Goal: Information Seeking & Learning: Learn about a topic

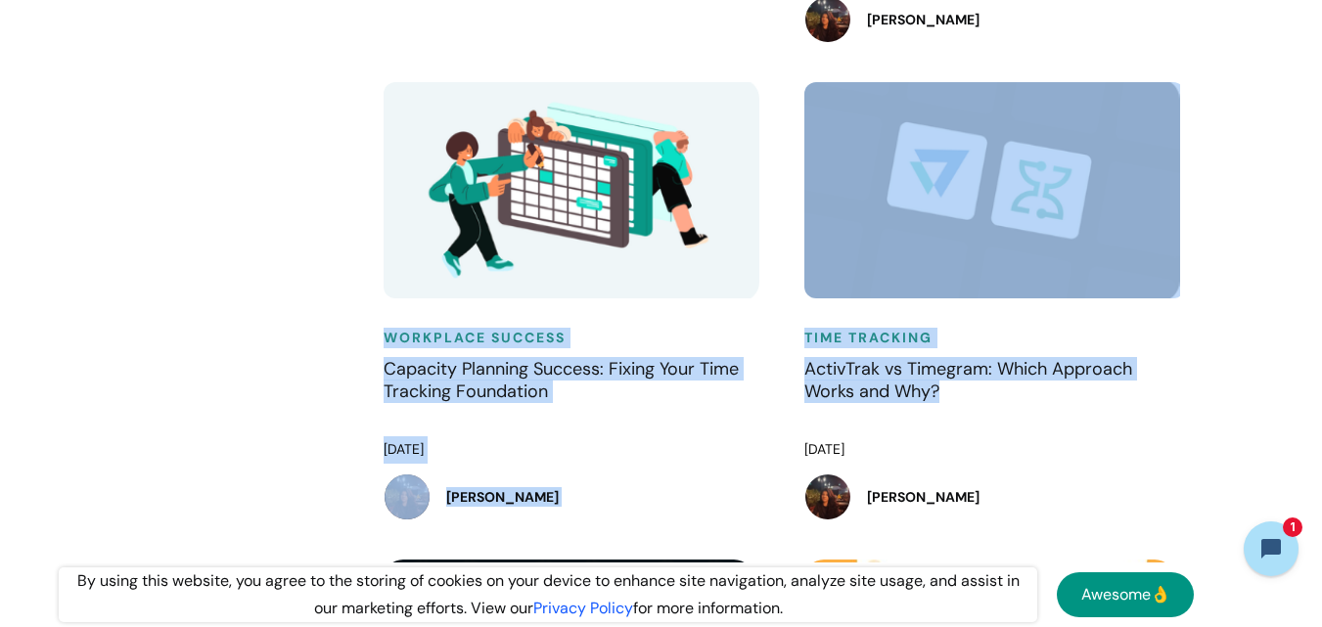
scroll to position [1950, 0]
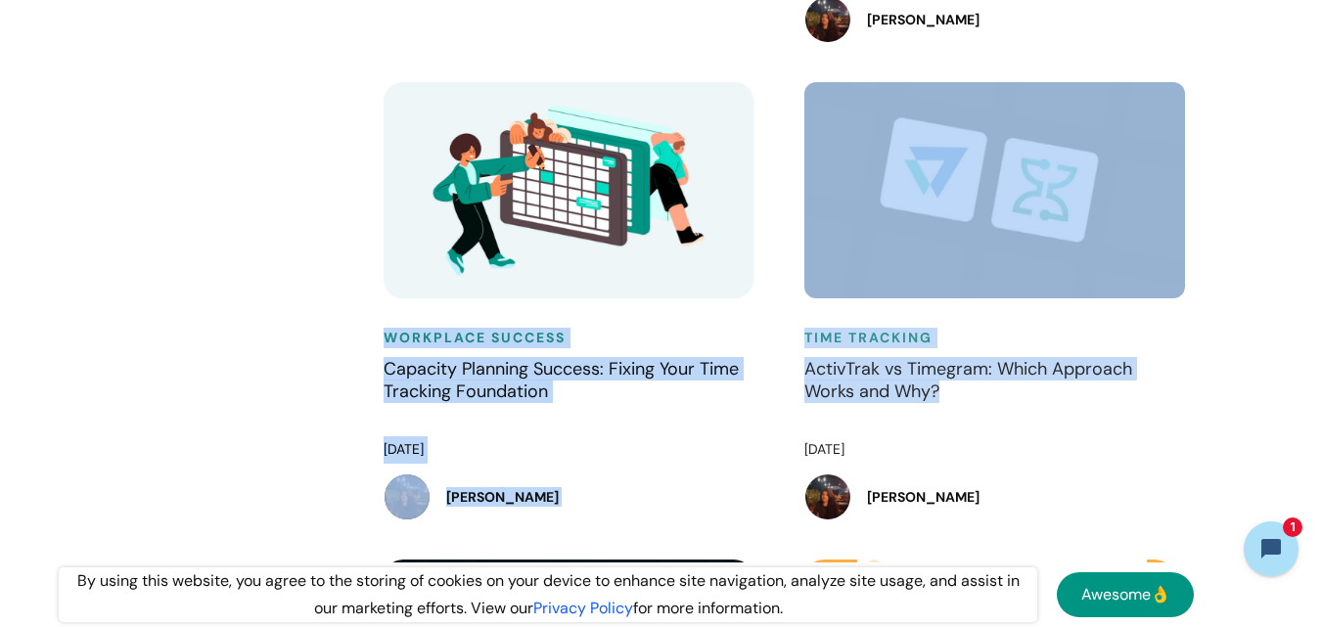
drag, startPoint x: 328, startPoint y: 337, endPoint x: 969, endPoint y: 400, distance: 644.3
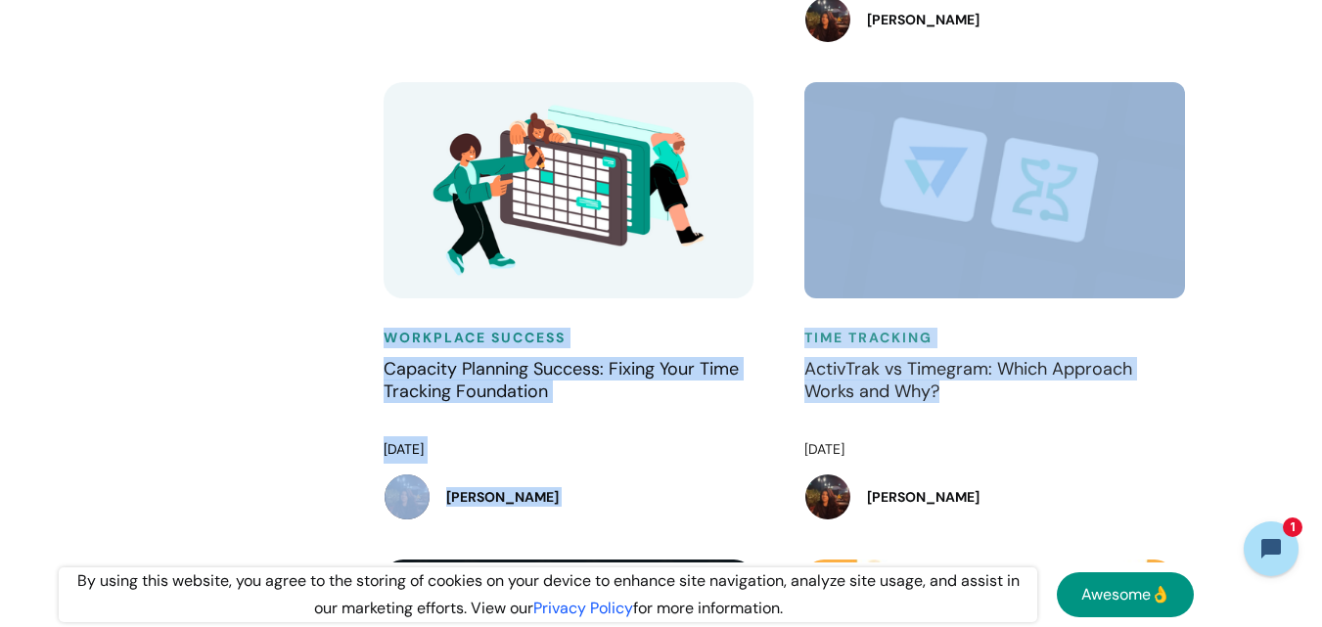
drag, startPoint x: 368, startPoint y: 344, endPoint x: 942, endPoint y: 398, distance: 576.2
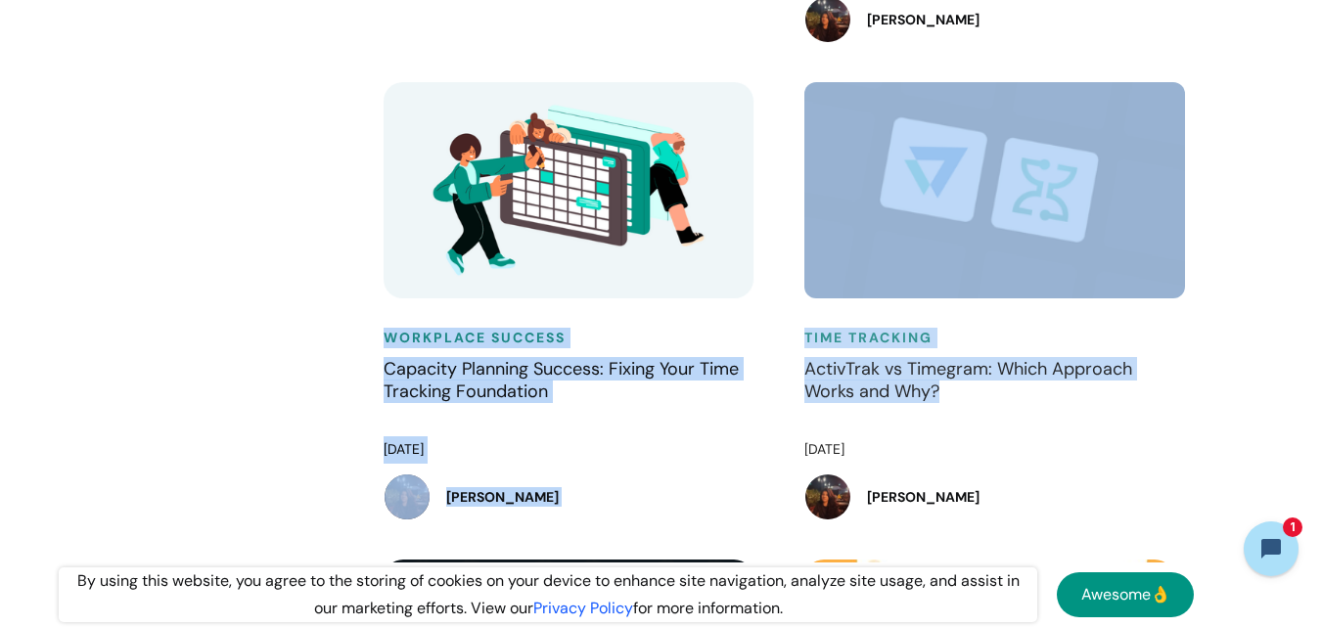
drag, startPoint x: 415, startPoint y: 340, endPoint x: 945, endPoint y: 399, distance: 532.9
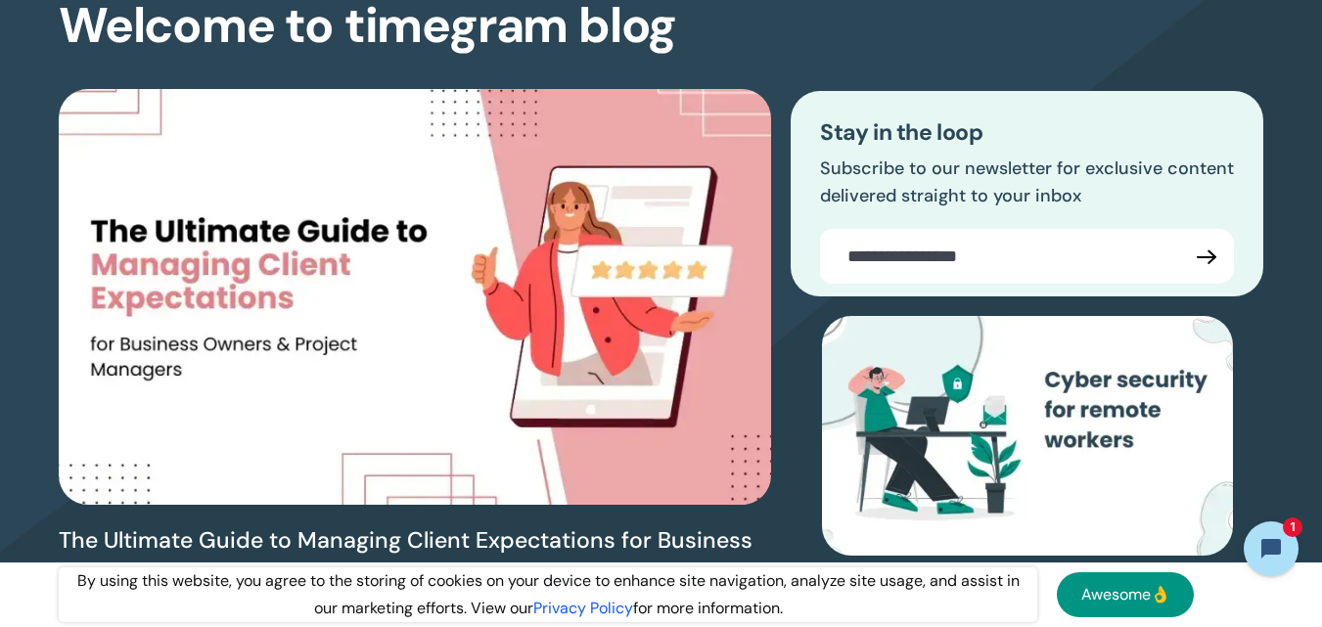
scroll to position [0, 0]
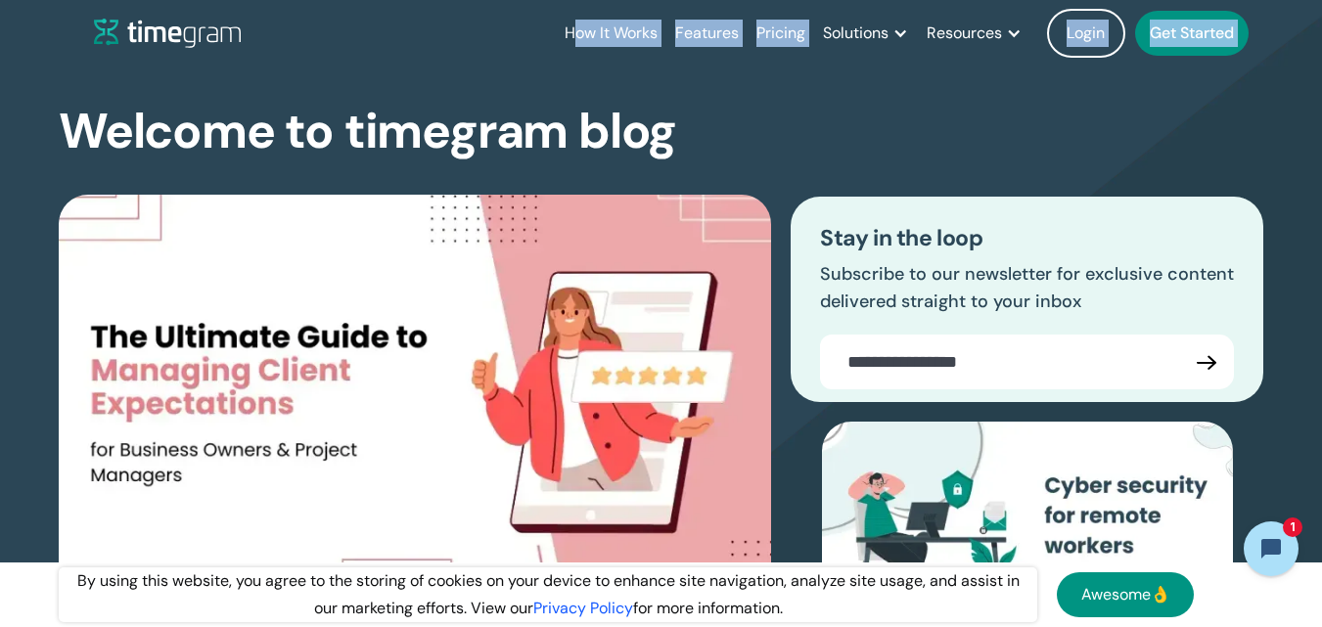
drag, startPoint x: 72, startPoint y: 136, endPoint x: 571, endPoint y: -5, distance: 517.8
click at [571, 0] on html "How It Works Features Pricing Solutions Remote Teams Productivity Management Em…" at bounding box center [661, 313] width 1322 height 627
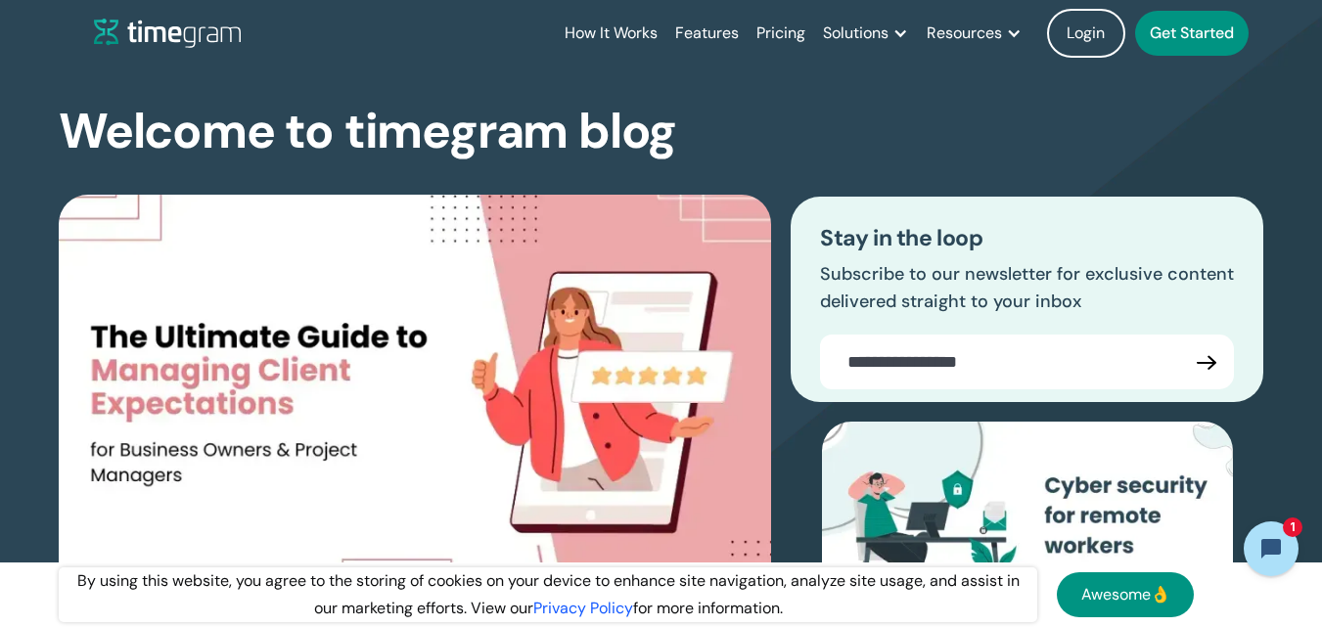
click at [514, 36] on div "How It Works Features Pricing Solutions Remote Teams Productivity Management Em…" at bounding box center [681, 33] width 1175 height 67
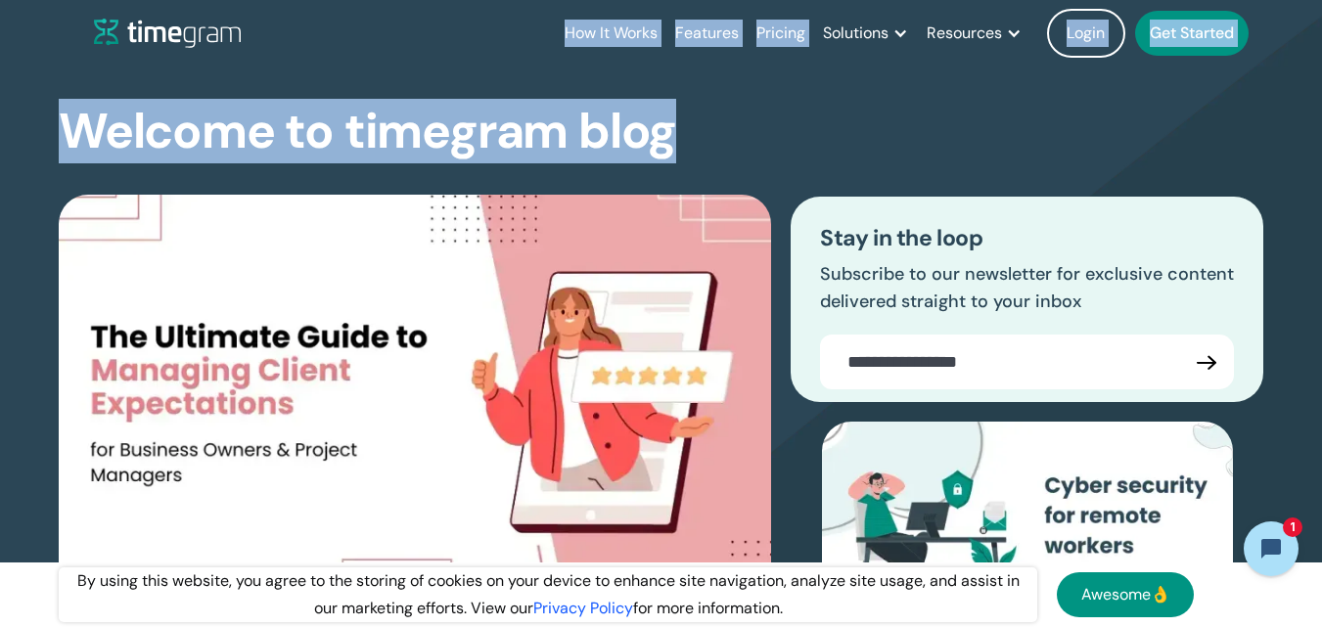
drag, startPoint x: 554, startPoint y: 29, endPoint x: 670, endPoint y: 117, distance: 145.3
click at [670, 117] on h1 "Welcome to timegram blog" at bounding box center [368, 132] width 618 height 52
drag, startPoint x: 655, startPoint y: 109, endPoint x: 511, endPoint y: 16, distance: 171.3
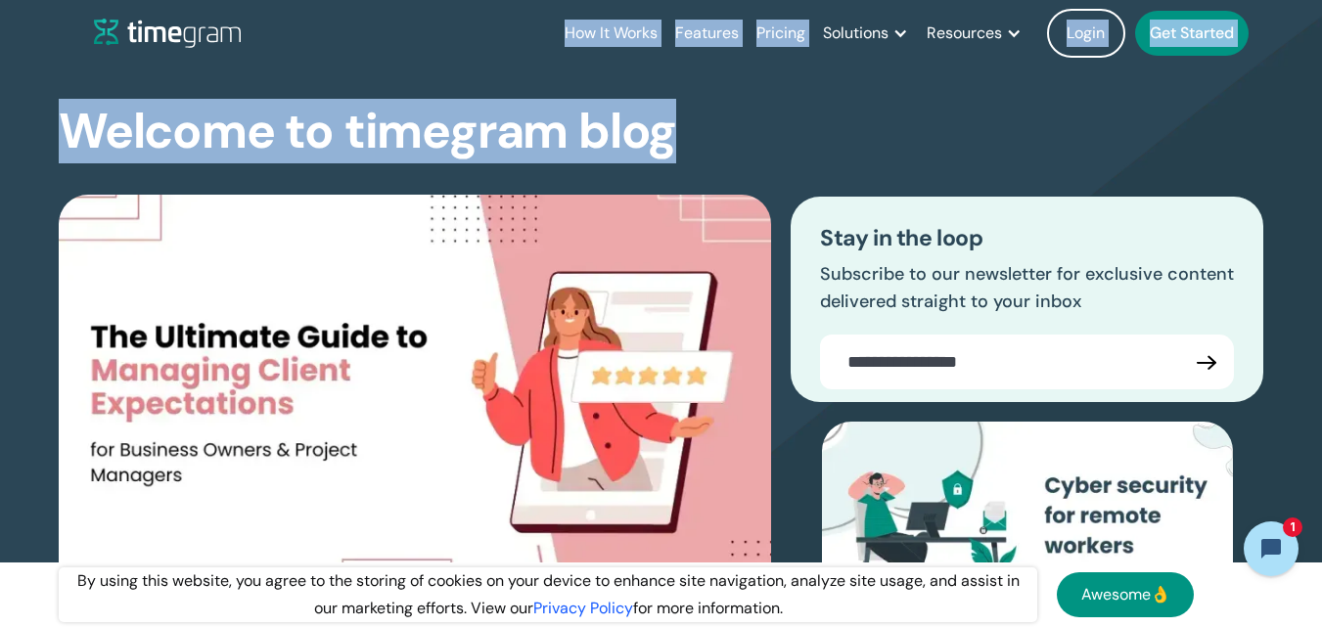
click at [511, 16] on div "How It Works Features Pricing Solutions Remote Teams Productivity Management Em…" at bounding box center [681, 33] width 1175 height 67
drag, startPoint x: 511, startPoint y: 16, endPoint x: 662, endPoint y: 122, distance: 184.7
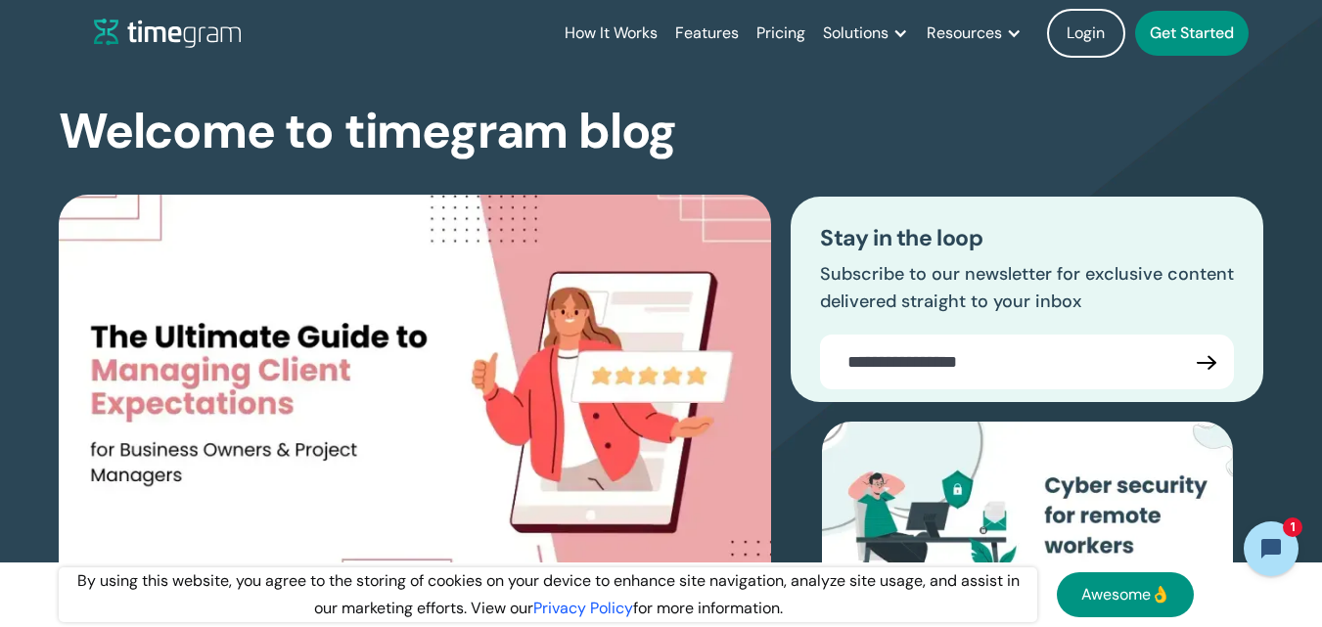
click at [691, 144] on div "Welcome to timegram blog The Ultimate Guide to Managing Client Expectations for…" at bounding box center [661, 443] width 1205 height 752
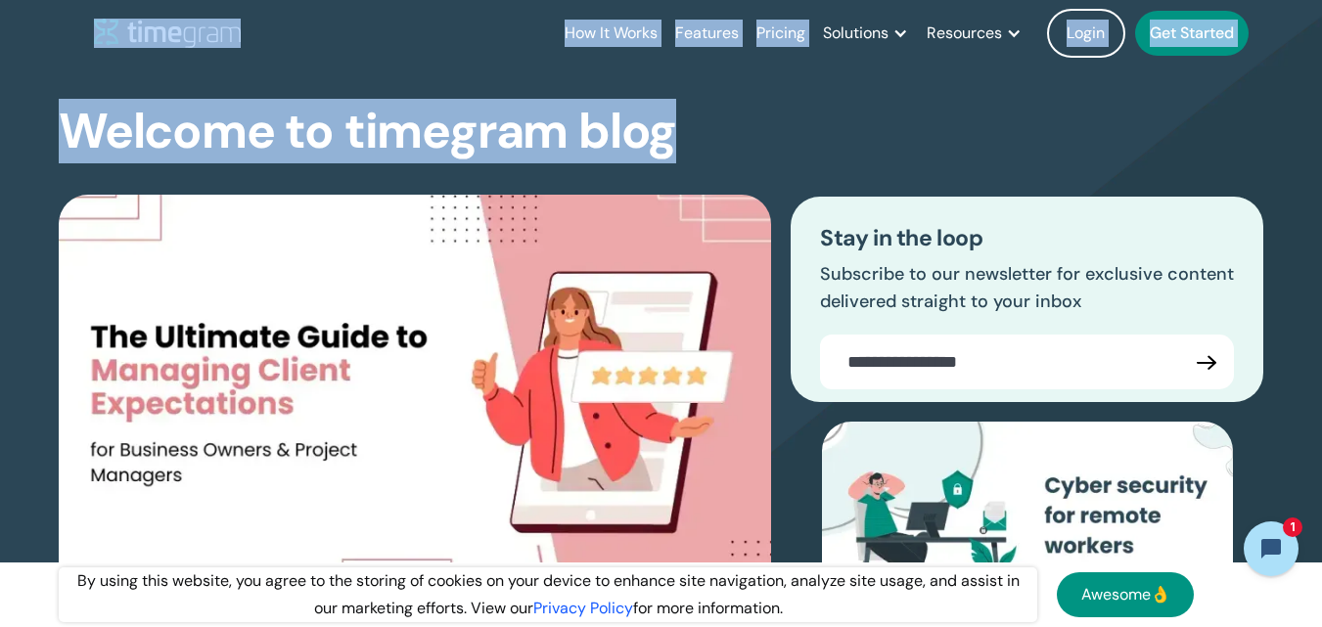
drag, startPoint x: 672, startPoint y: 134, endPoint x: 54, endPoint y: 23, distance: 628.6
click at [54, 23] on header "How It Works Features Pricing Solutions Remote Teams Productivity Management Em…" at bounding box center [661, 33] width 1253 height 67
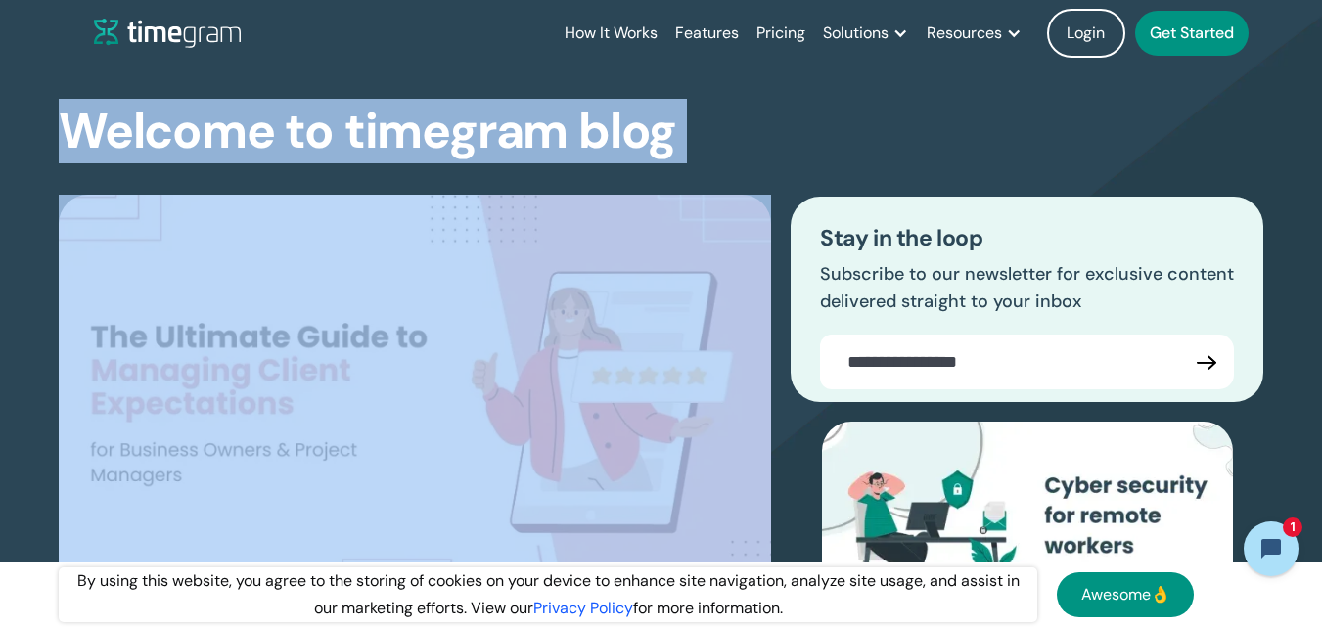
drag, startPoint x: 53, startPoint y: 112, endPoint x: 751, endPoint y: 112, distance: 697.9
click at [751, 112] on section "Welcome to timegram blog The Ultimate Guide to Managing Client Expectations for…" at bounding box center [661, 403] width 1322 height 830
click at [706, 122] on div "Welcome to timegram blog The Ultimate Guide to Managing Client Expectations for…" at bounding box center [661, 443] width 1205 height 752
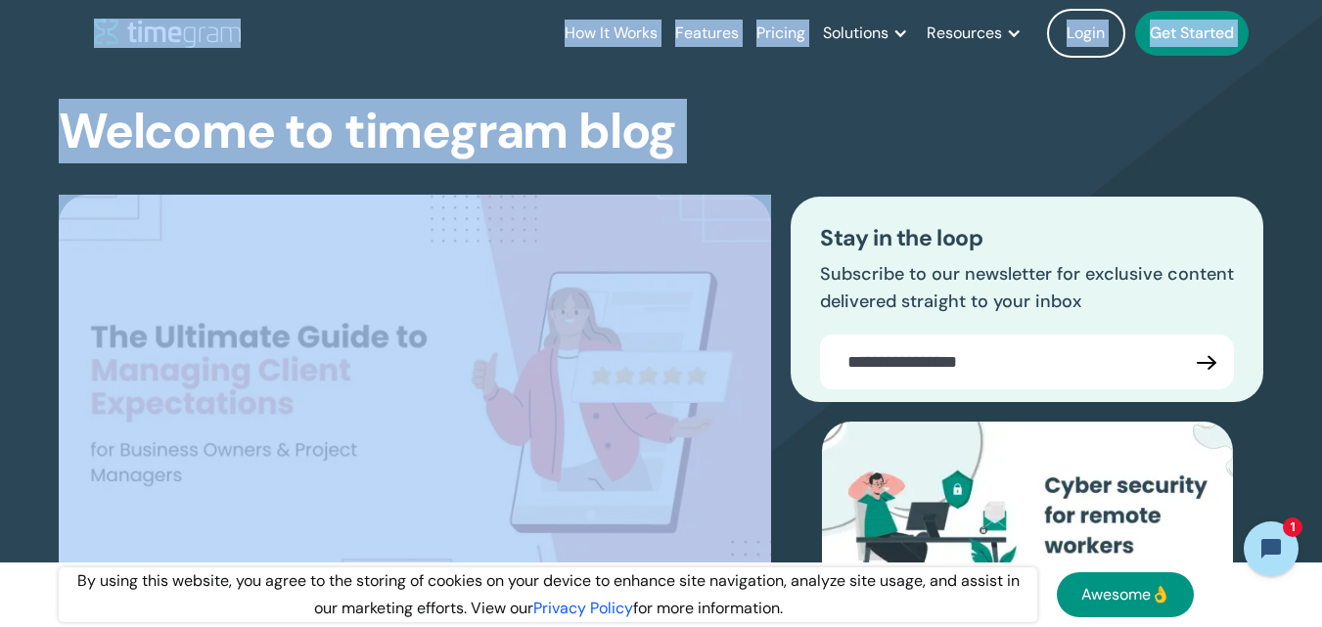
drag, startPoint x: 706, startPoint y: 122, endPoint x: 0, endPoint y: 41, distance: 710.4
click at [0, 41] on div "How It Works Features Pricing Solutions Remote Teams Productivity Management Em…" at bounding box center [661, 33] width 1322 height 67
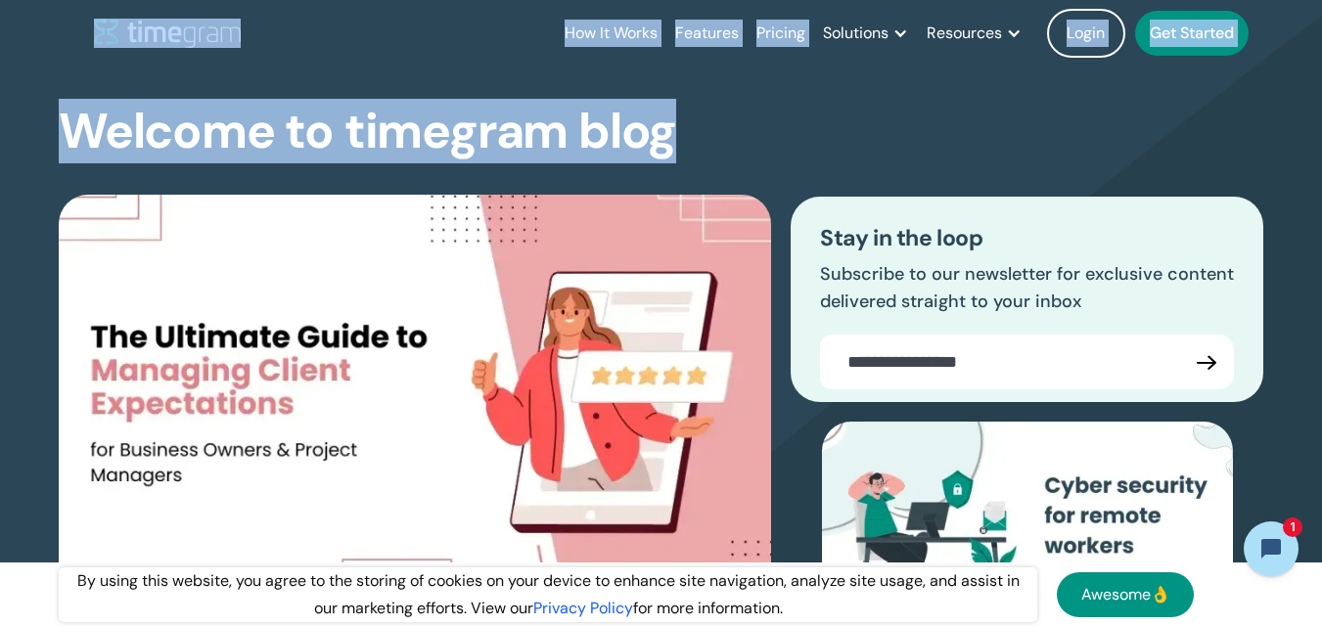
drag, startPoint x: 0, startPoint y: 41, endPoint x: 616, endPoint y: 150, distance: 625.2
click at [4, 31] on div "How It Works Features Pricing Solutions Remote Teams Productivity Management Em…" at bounding box center [661, 33] width 1322 height 67
drag, startPoint x: 4, startPoint y: 31, endPoint x: 652, endPoint y: 130, distance: 655.5
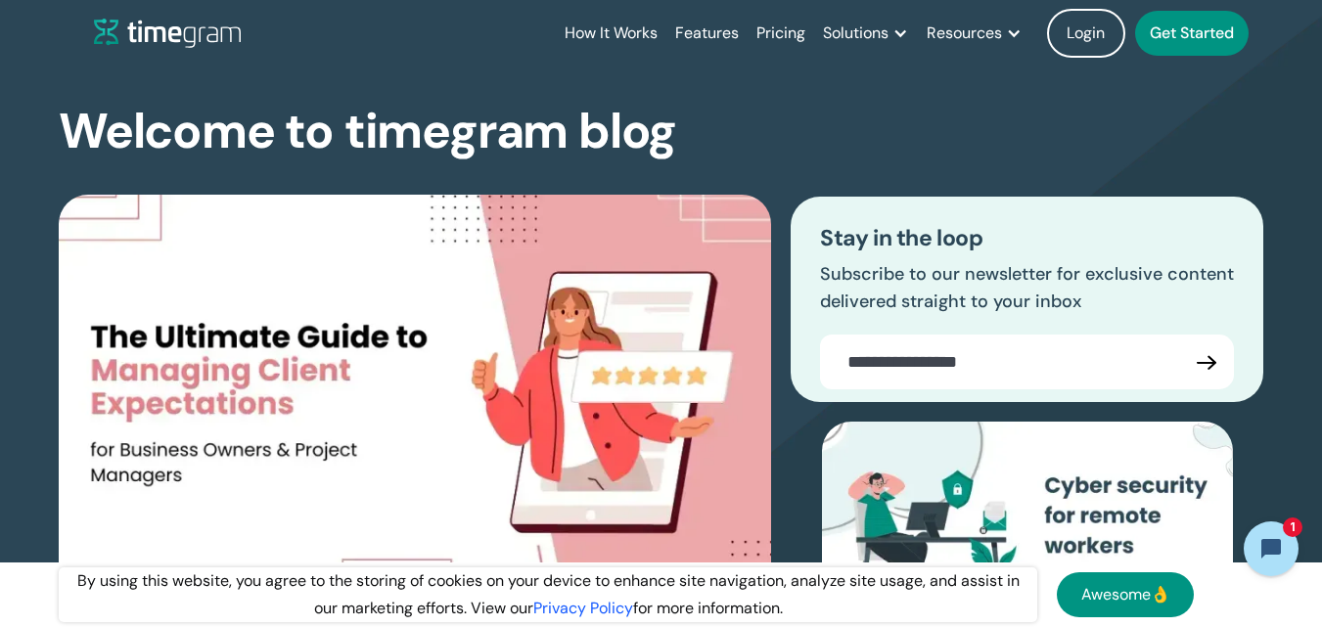
click at [851, 172] on div "The Ultimate Guide to Managing Client Expectations for Business Owners & Projec…" at bounding box center [661, 469] width 1205 height 622
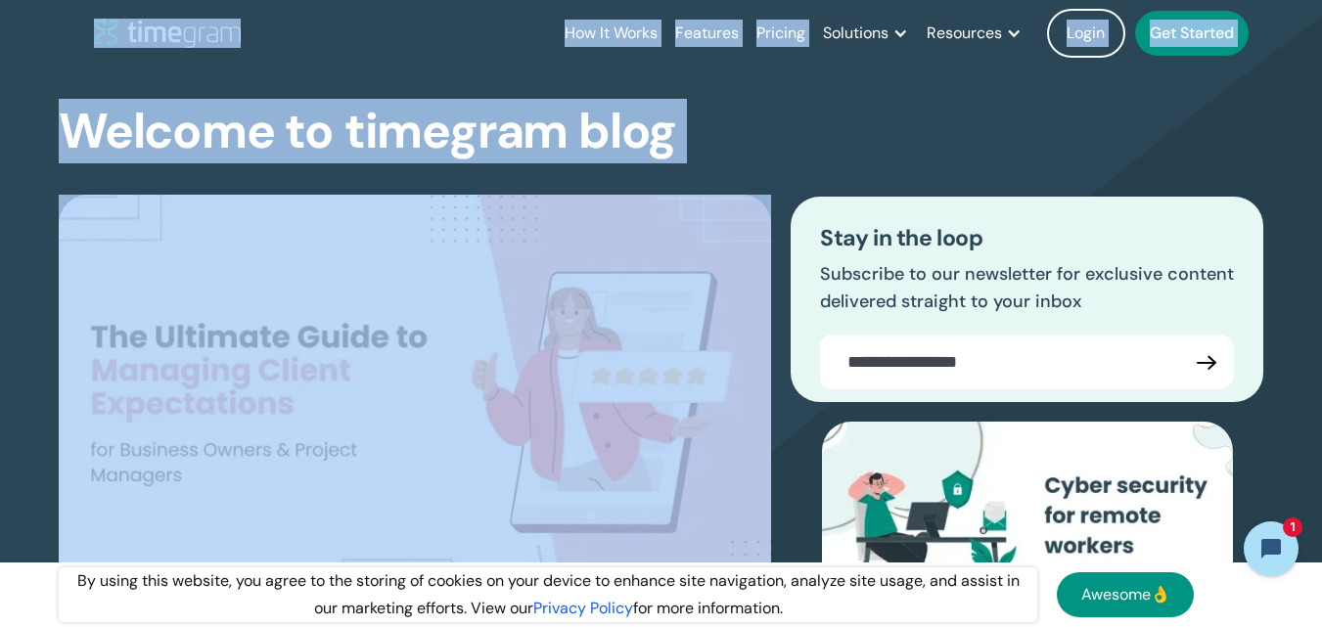
drag, startPoint x: 723, startPoint y: 144, endPoint x: 24, endPoint y: 35, distance: 707.3
click at [24, 35] on div "How It Works Features Pricing Solutions Remote Teams Productivity Management Em…" at bounding box center [661, 33] width 1322 height 67
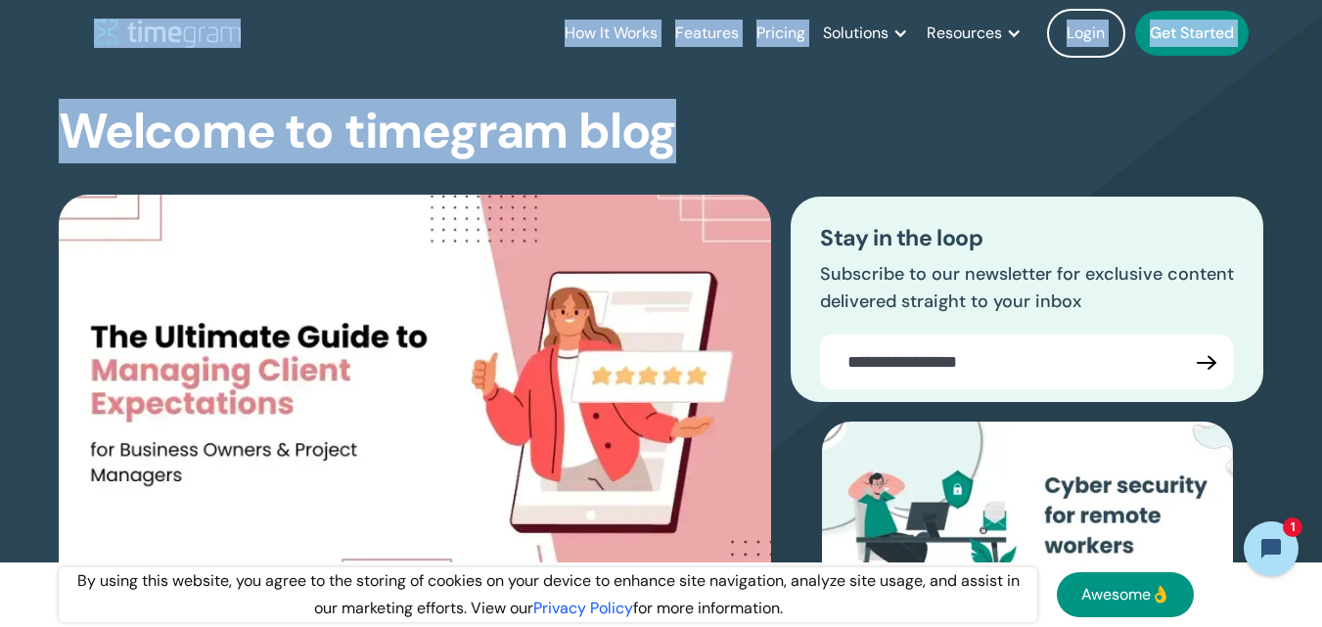
drag, startPoint x: 518, startPoint y: 82, endPoint x: 699, endPoint y: 122, distance: 185.5
click at [699, 122] on div "Welcome to timegram blog The Ultimate Guide to Managing Client Expectations for…" at bounding box center [661, 443] width 1205 height 752
drag, startPoint x: 699, startPoint y: 122, endPoint x: 66, endPoint y: -5, distance: 646.0
click at [66, 0] on html "How It Works Features Pricing Solutions Remote Teams Productivity Management Em…" at bounding box center [661, 313] width 1322 height 627
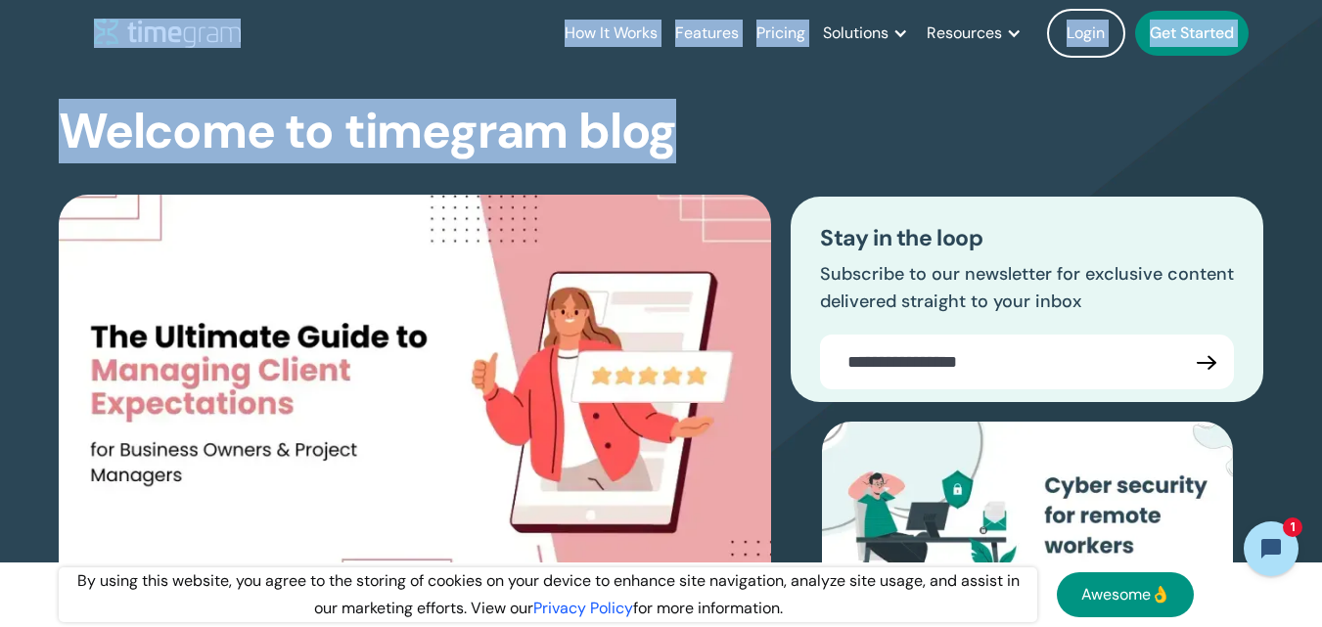
click at [63, 9] on header "How It Works Features Pricing Solutions Remote Teams Productivity Management Em…" at bounding box center [661, 33] width 1253 height 67
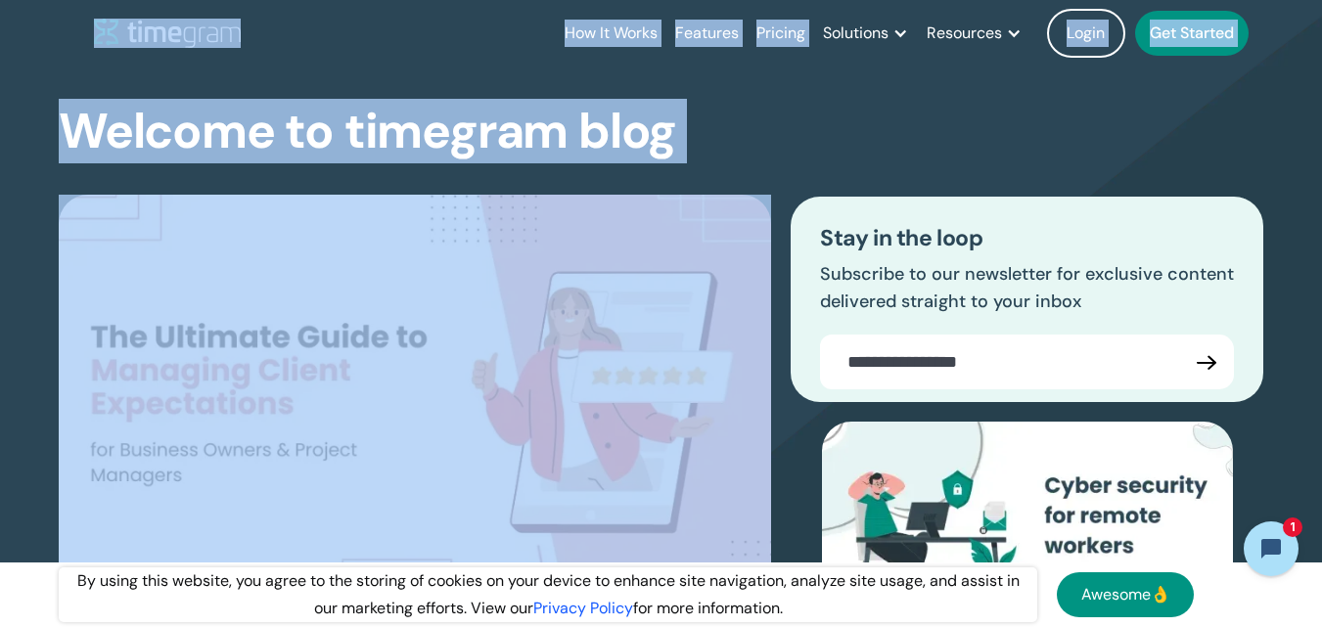
drag, startPoint x: 63, startPoint y: 9, endPoint x: 670, endPoint y: 118, distance: 616.7
click at [670, 118] on h1 "Welcome to timegram blog" at bounding box center [368, 132] width 618 height 52
drag, startPoint x: 713, startPoint y: 132, endPoint x: 22, endPoint y: 32, distance: 698.2
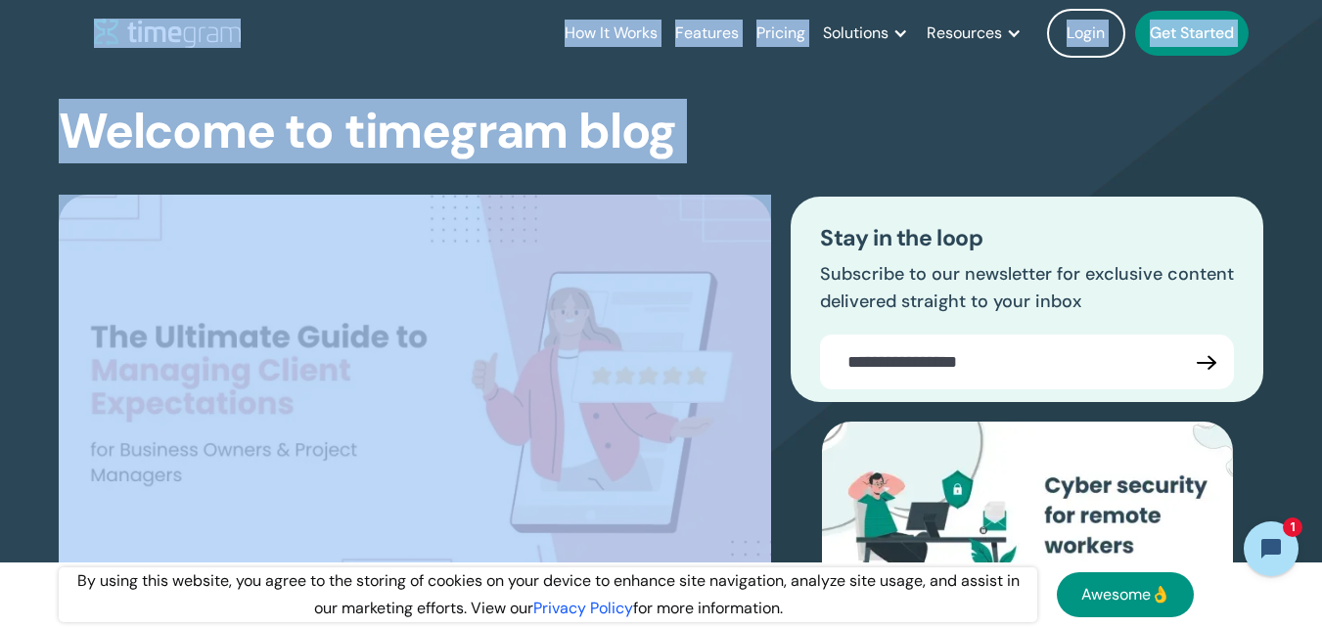
click at [21, 32] on div "How It Works Features Pricing Solutions Remote Teams Productivity Management Em…" at bounding box center [661, 33] width 1322 height 67
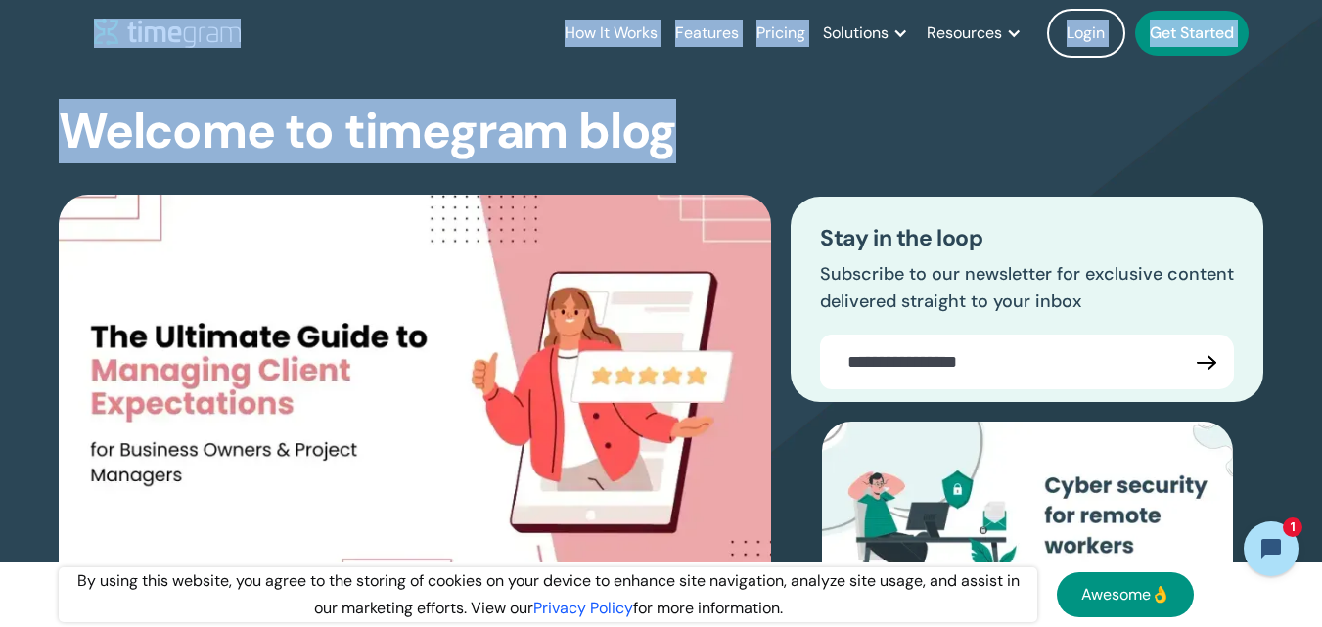
drag, startPoint x: 21, startPoint y: 32, endPoint x: 636, endPoint y: 115, distance: 621.2
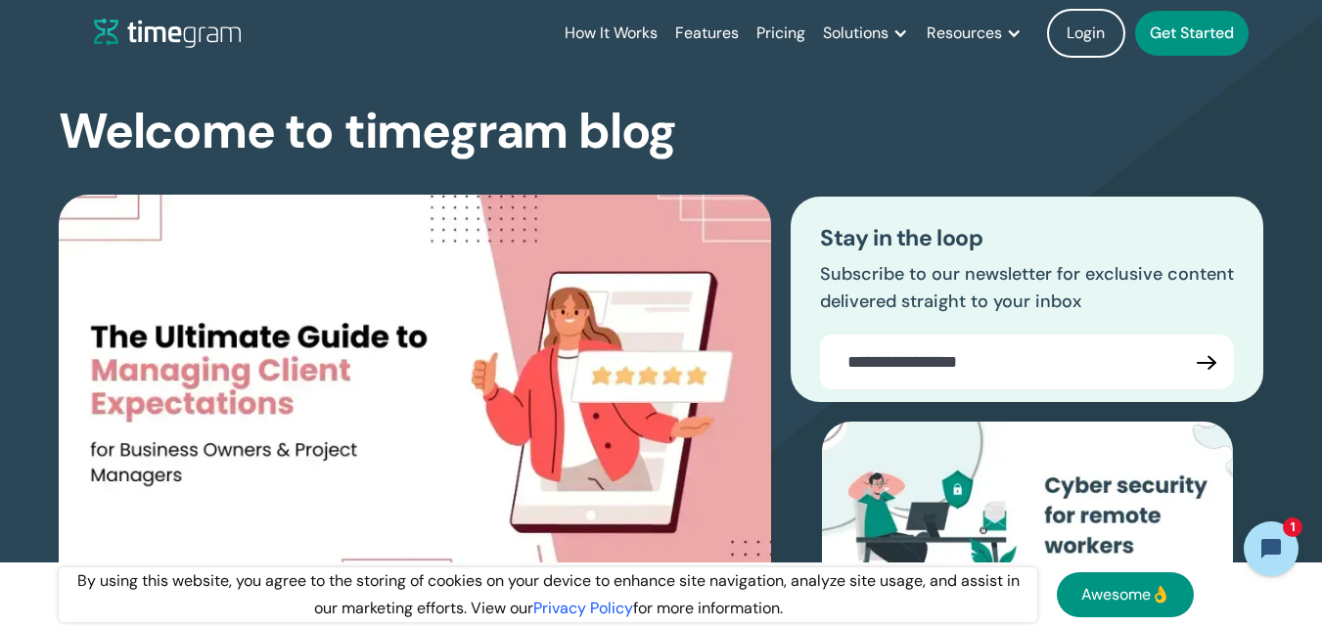
click at [707, 151] on div "Welcome to timegram blog The Ultimate Guide to Managing Client Expectations for…" at bounding box center [661, 443] width 1205 height 752
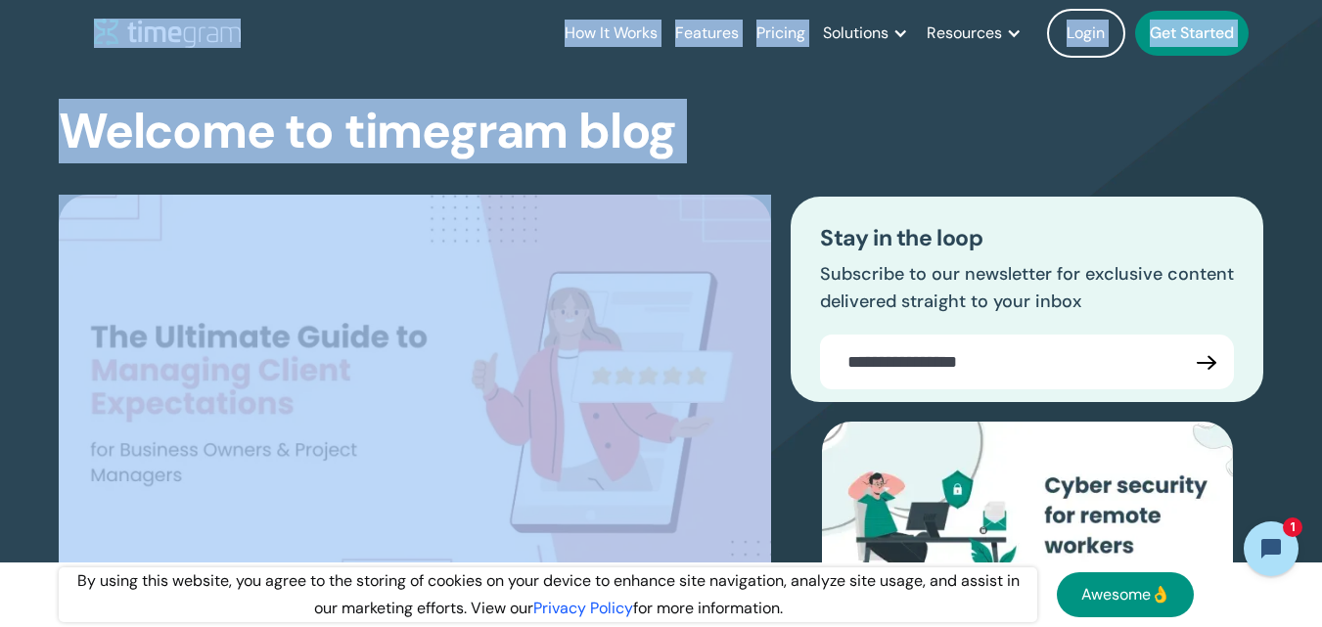
drag, startPoint x: 707, startPoint y: 151, endPoint x: 105, endPoint y: 42, distance: 611.7
click at [69, 41] on header "How It Works Features Pricing Solutions Remote Teams Productivity Management Em…" at bounding box center [661, 33] width 1253 height 67
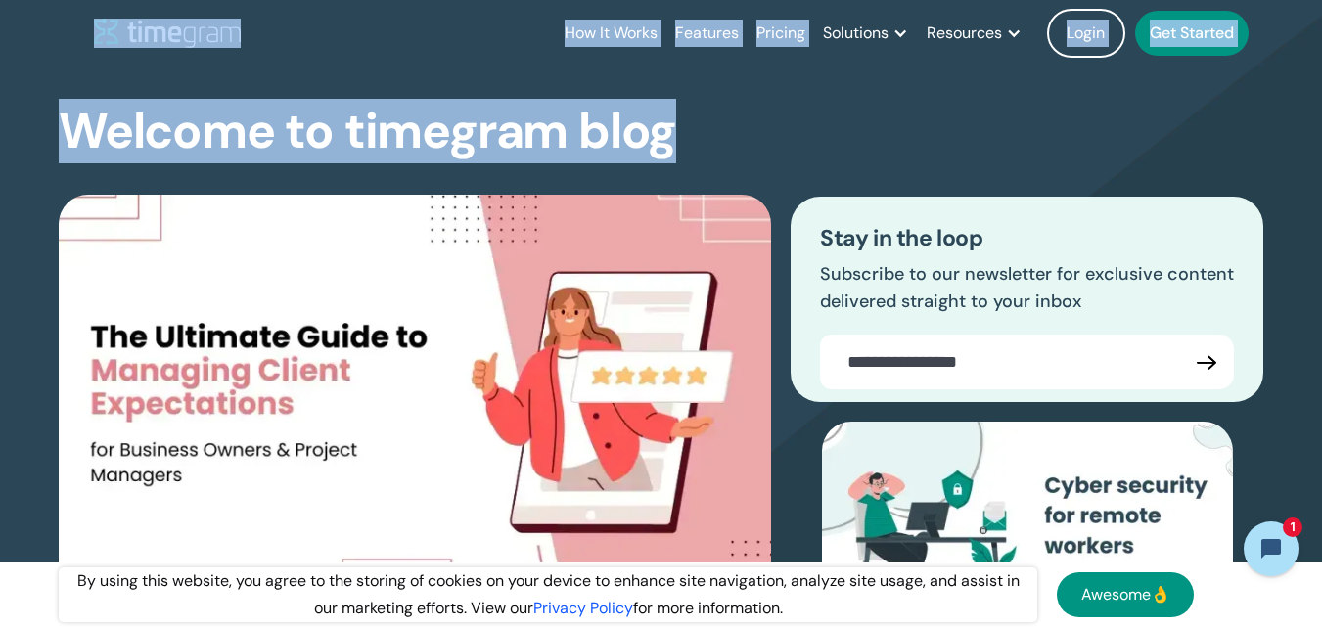
drag, startPoint x: 36, startPoint y: 22, endPoint x: 672, endPoint y: 117, distance: 643.4
click at [672, 117] on h1 "Welcome to timegram blog" at bounding box center [368, 132] width 618 height 52
drag, startPoint x: 695, startPoint y: 135, endPoint x: 0, endPoint y: 36, distance: 702.0
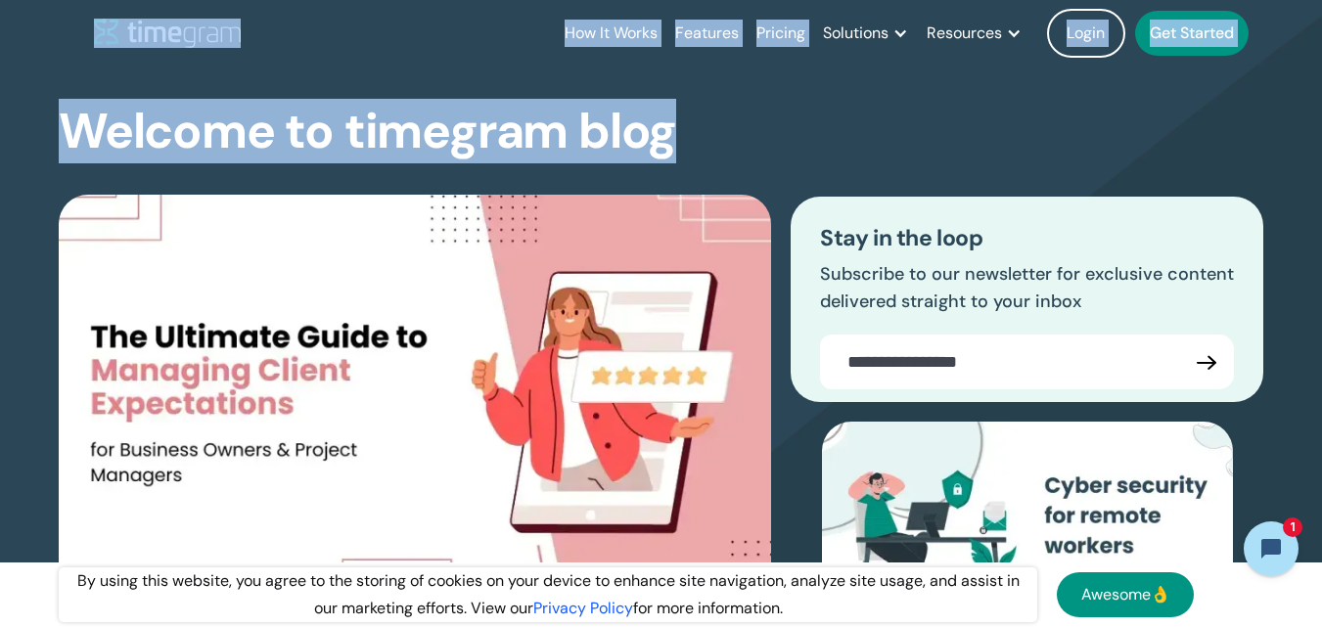
click at [0, 36] on div "How It Works Features Pricing Solutions Remote Teams Productivity Management Em…" at bounding box center [661, 33] width 1322 height 67
drag, startPoint x: 48, startPoint y: 24, endPoint x: 690, endPoint y: 134, distance: 651.4
click at [690, 134] on div "Welcome to timegram blog The Ultimate Guide to Managing Client Expectations for…" at bounding box center [661, 443] width 1205 height 752
drag, startPoint x: 690, startPoint y: 134, endPoint x: 65, endPoint y: 27, distance: 634.5
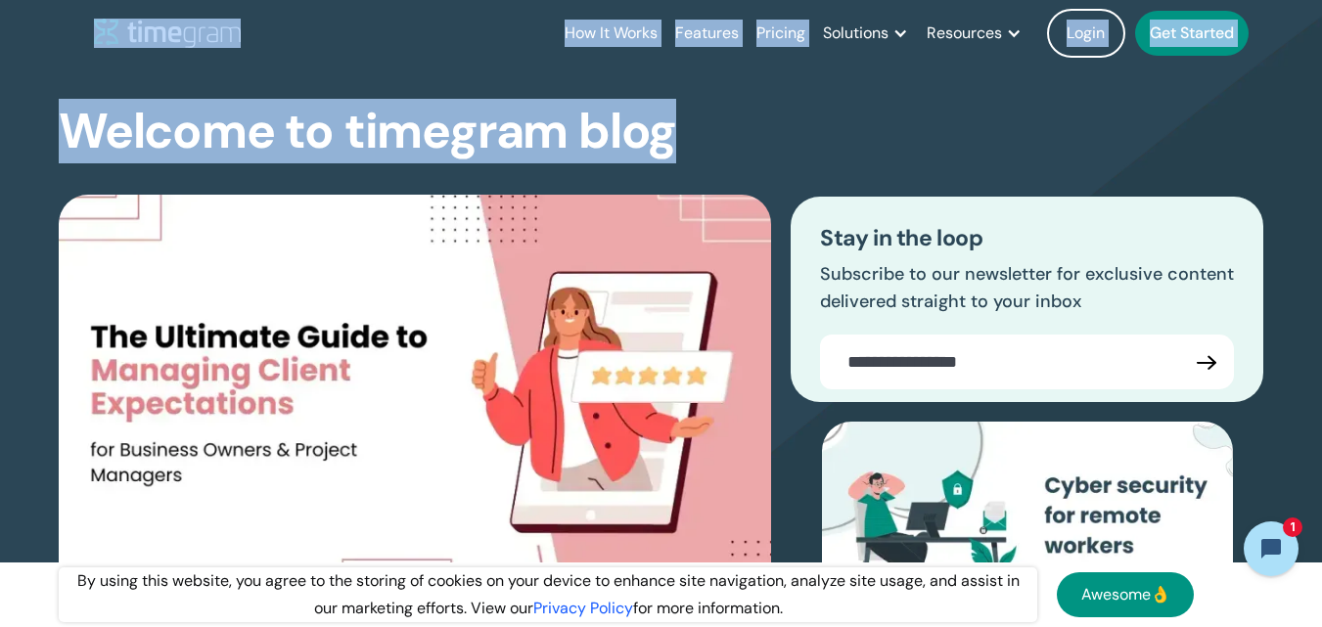
click at [65, 27] on header "How It Works Features Pricing Solutions Remote Teams Productivity Management Em…" at bounding box center [661, 33] width 1253 height 67
drag, startPoint x: 65, startPoint y: 27, endPoint x: 651, endPoint y: 121, distance: 593.8
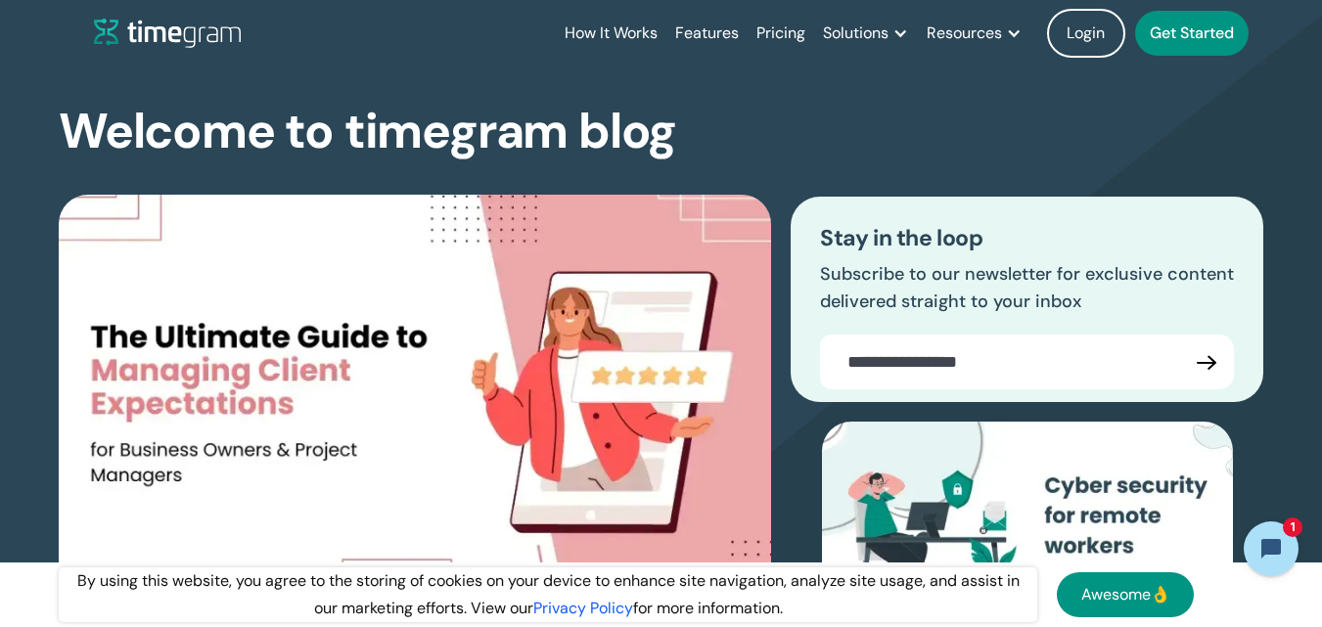
click at [768, 137] on div "Welcome to timegram blog The Ultimate Guide to Managing Client Expectations for…" at bounding box center [661, 443] width 1205 height 752
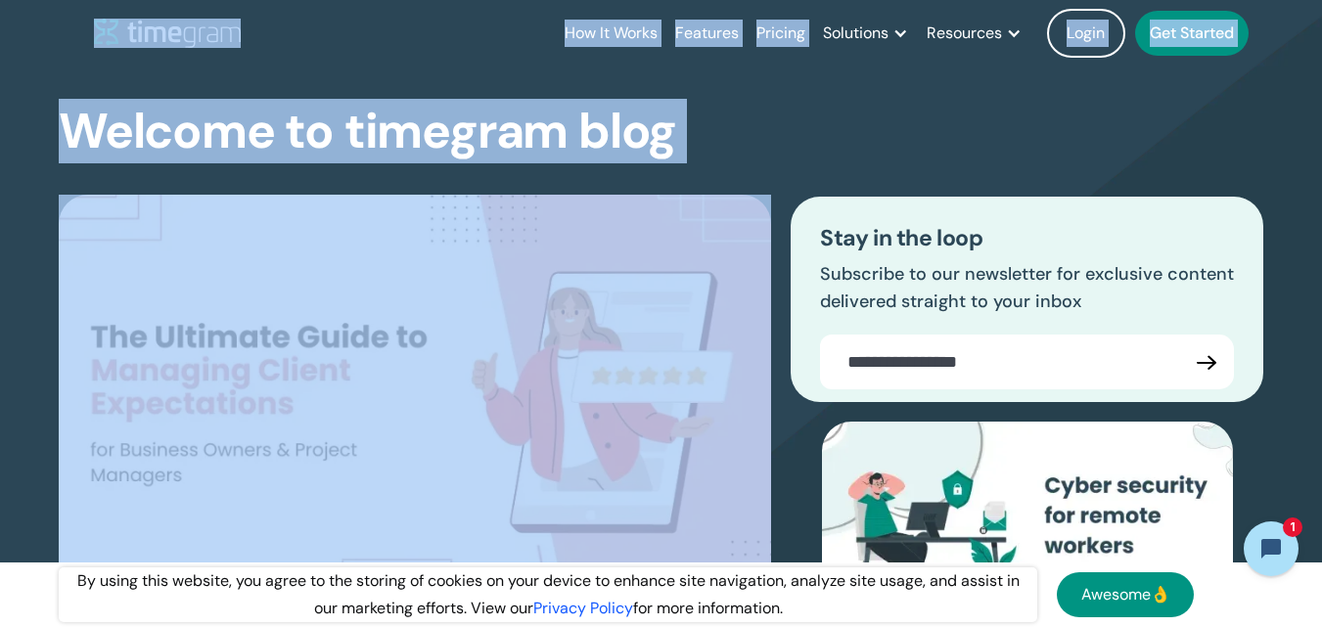
drag, startPoint x: 781, startPoint y: 133, endPoint x: 78, endPoint y: 25, distance: 711.0
click at [78, 25] on header "How It Works Features Pricing Solutions Remote Teams Productivity Management Em…" at bounding box center [661, 33] width 1253 height 67
drag, startPoint x: 78, startPoint y: 25, endPoint x: 709, endPoint y: 126, distance: 638.4
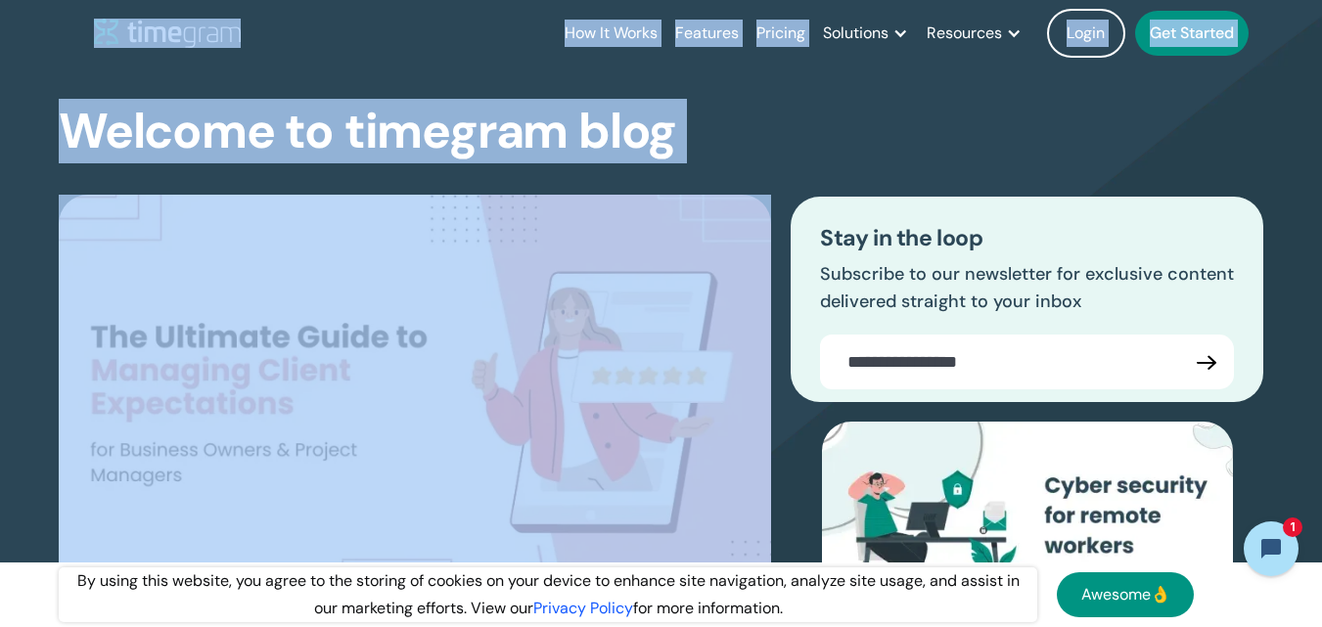
click at [709, 126] on div "Welcome to timegram blog The Ultimate Guide to Managing Client Expectations for…" at bounding box center [661, 443] width 1205 height 752
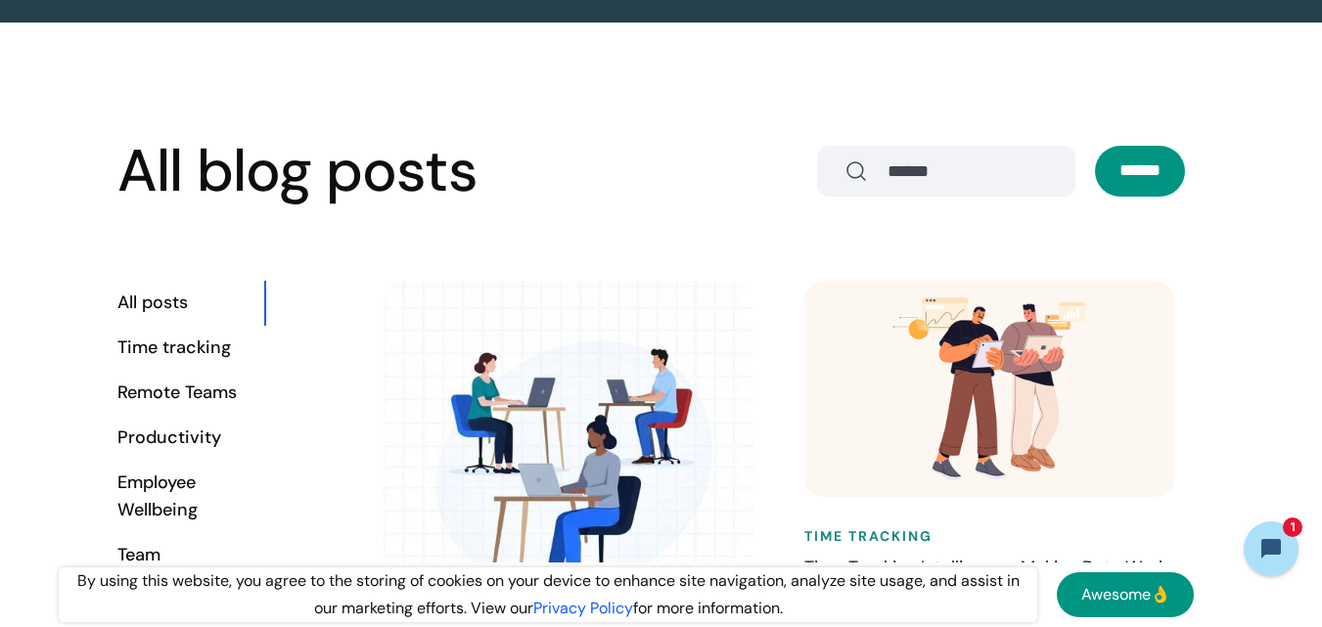
scroll to position [979, 0]
